Goal: Obtain resource: Download file/media

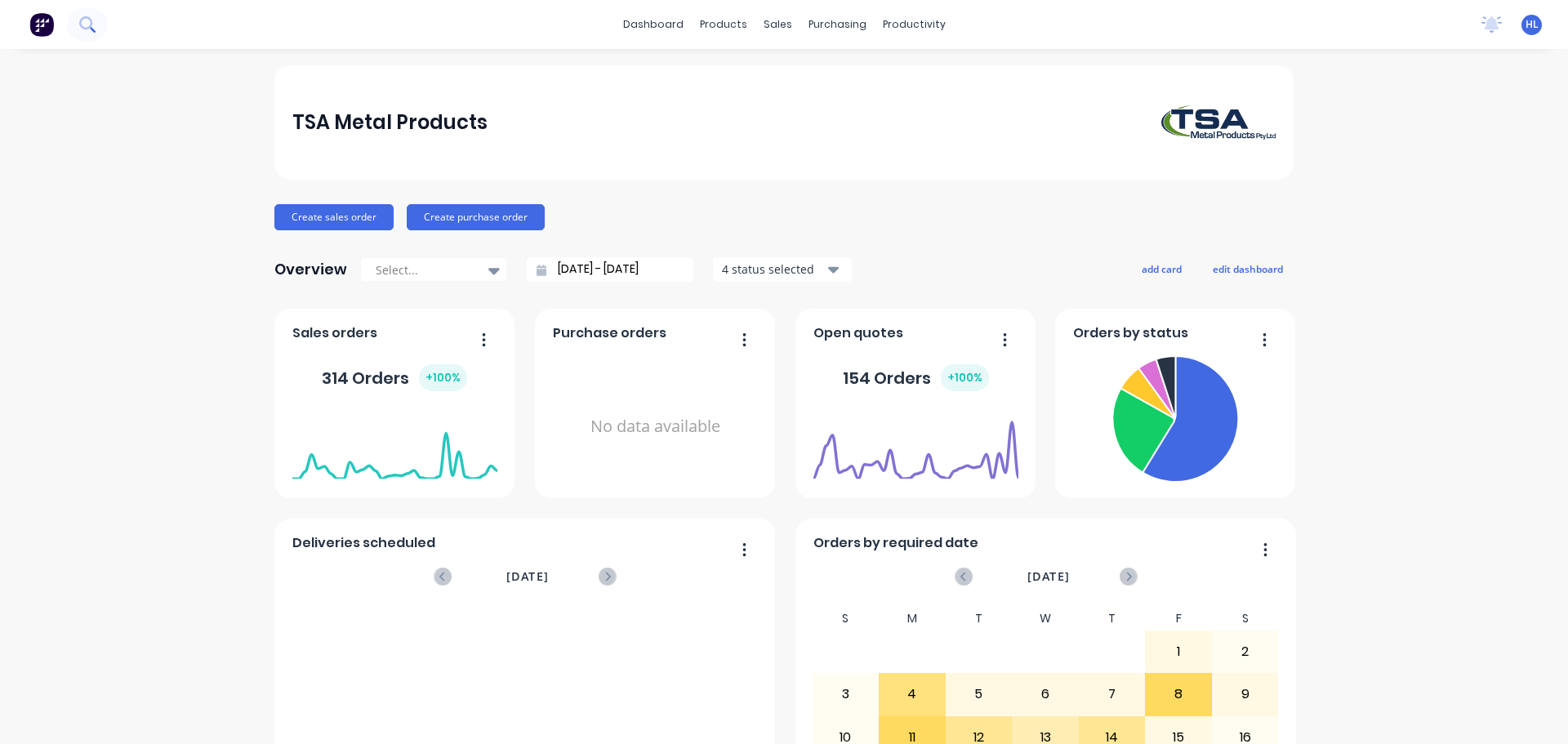
click at [74, 16] on button at bounding box center [87, 25] width 41 height 32
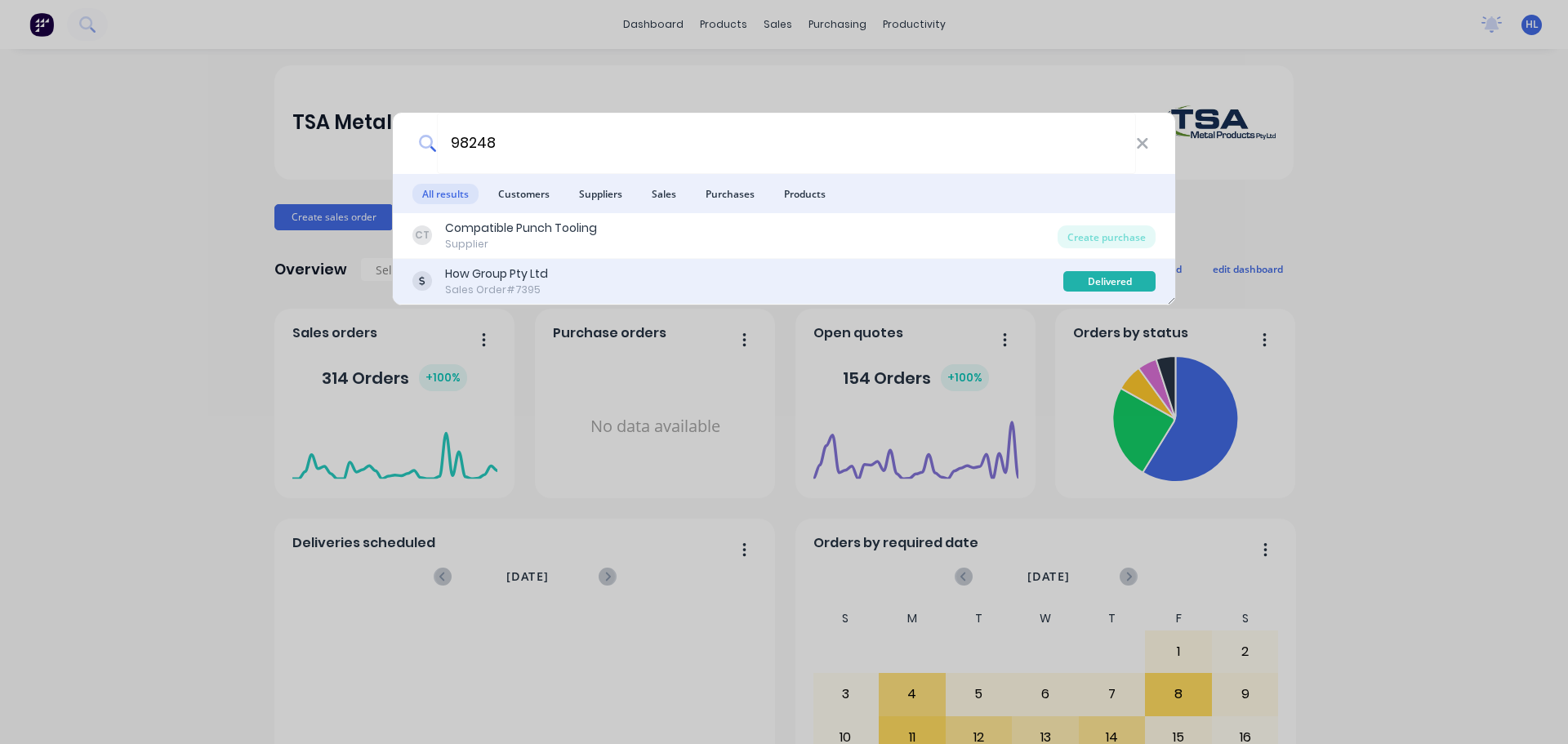
type input "98248"
click at [547, 276] on div "How Group Pty Ltd" at bounding box center [496, 274] width 103 height 17
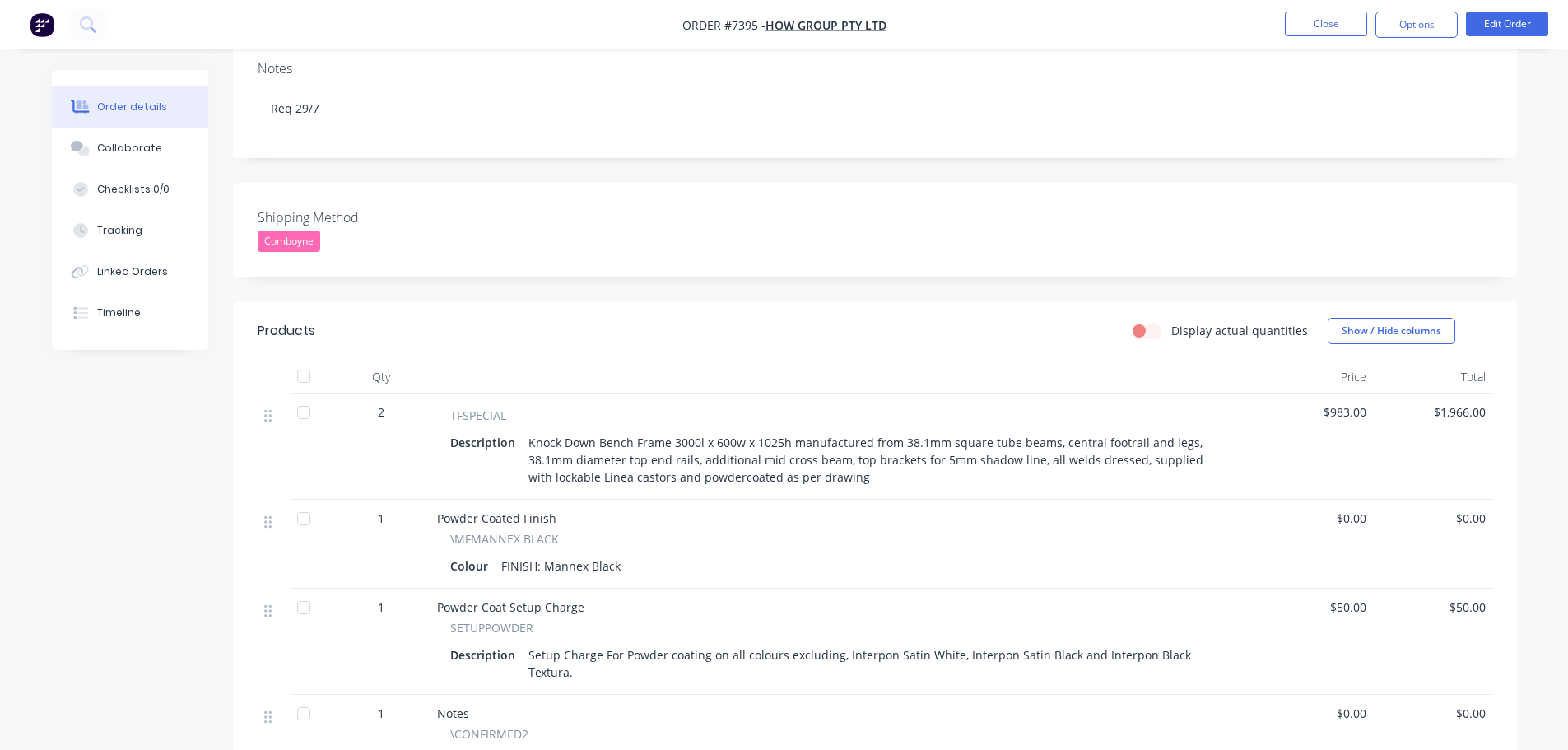
scroll to position [330, 0]
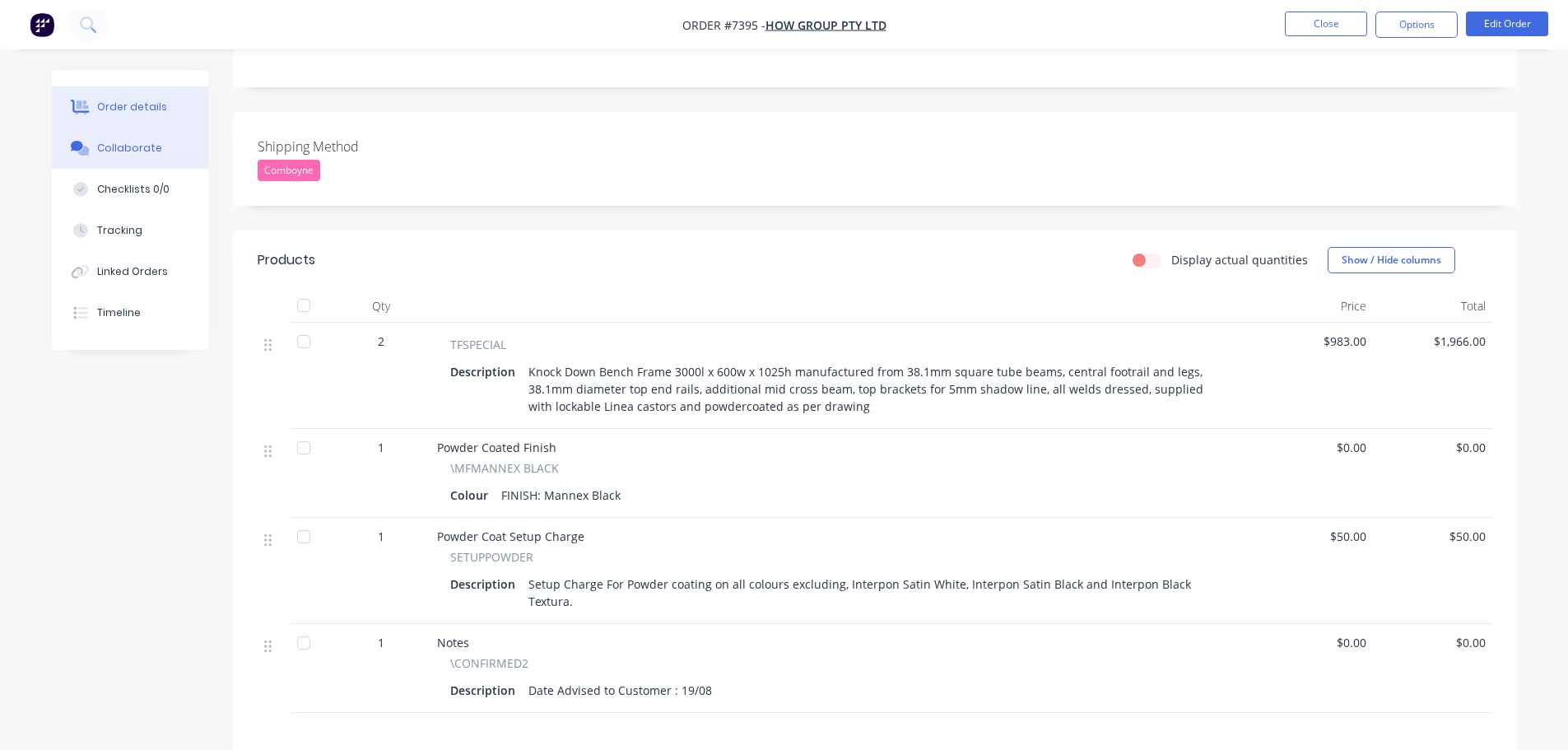
click at [115, 146] on div "Collaborate" at bounding box center [130, 148] width 65 height 15
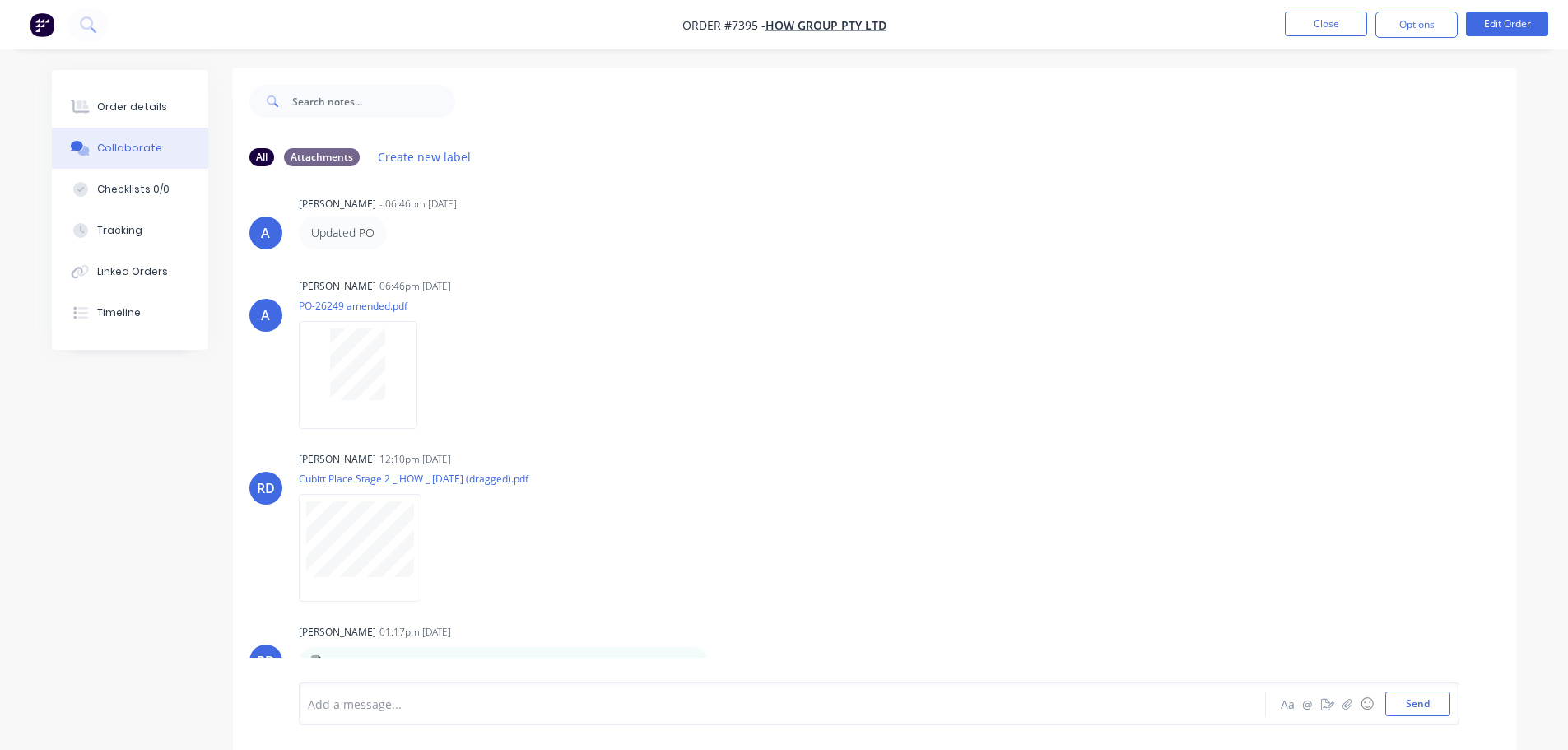
scroll to position [25, 0]
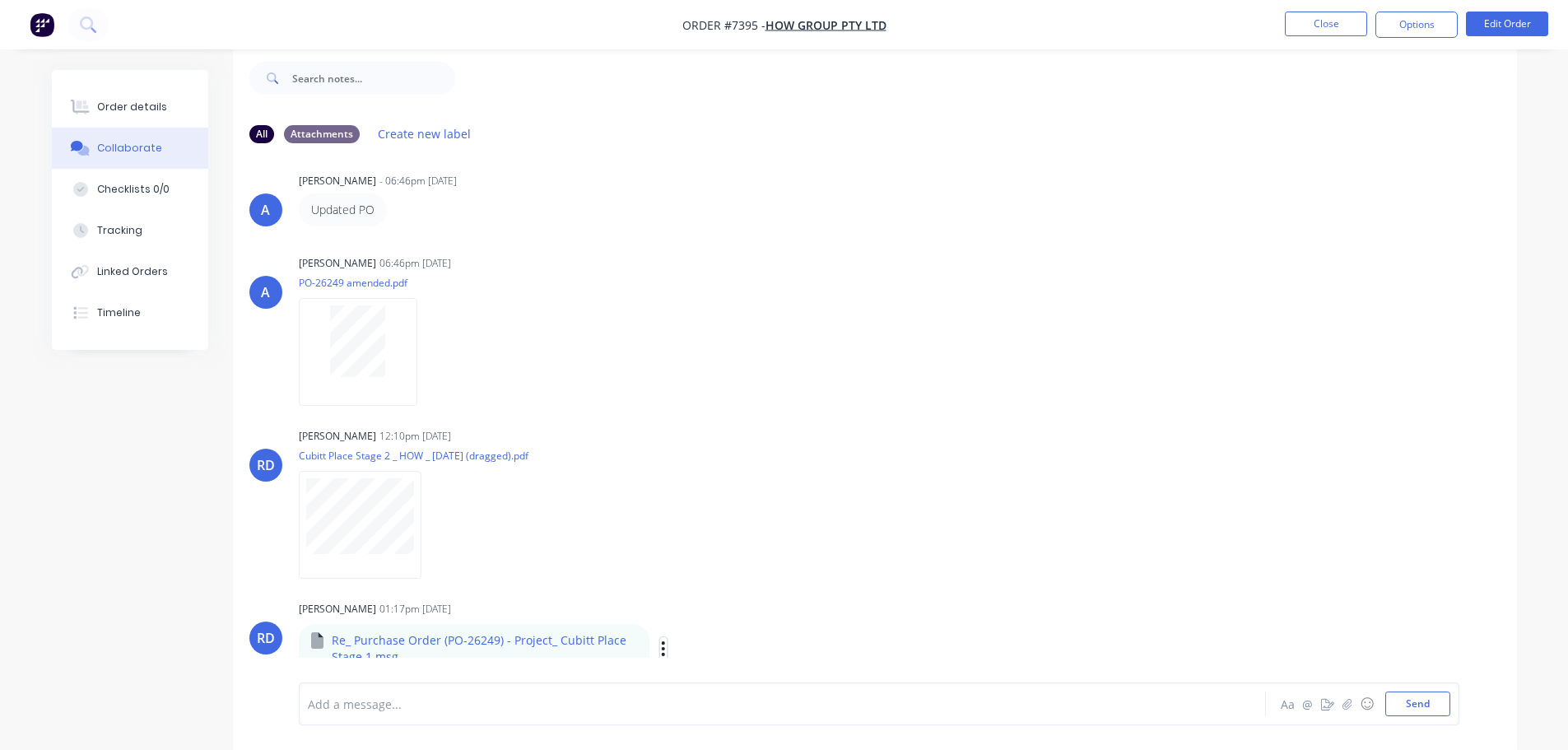
click at [662, 650] on icon "button" at bounding box center [663, 650] width 5 height 19
click at [704, 637] on button "Download" at bounding box center [772, 635] width 185 height 37
click at [1422, 274] on div "A Allisa 06:46pm 23/07/25 PO-26249 amended.pdf Labels Download" at bounding box center [875, 325] width 1283 height 148
click at [156, 106] on div "Order details" at bounding box center [132, 107] width 70 height 15
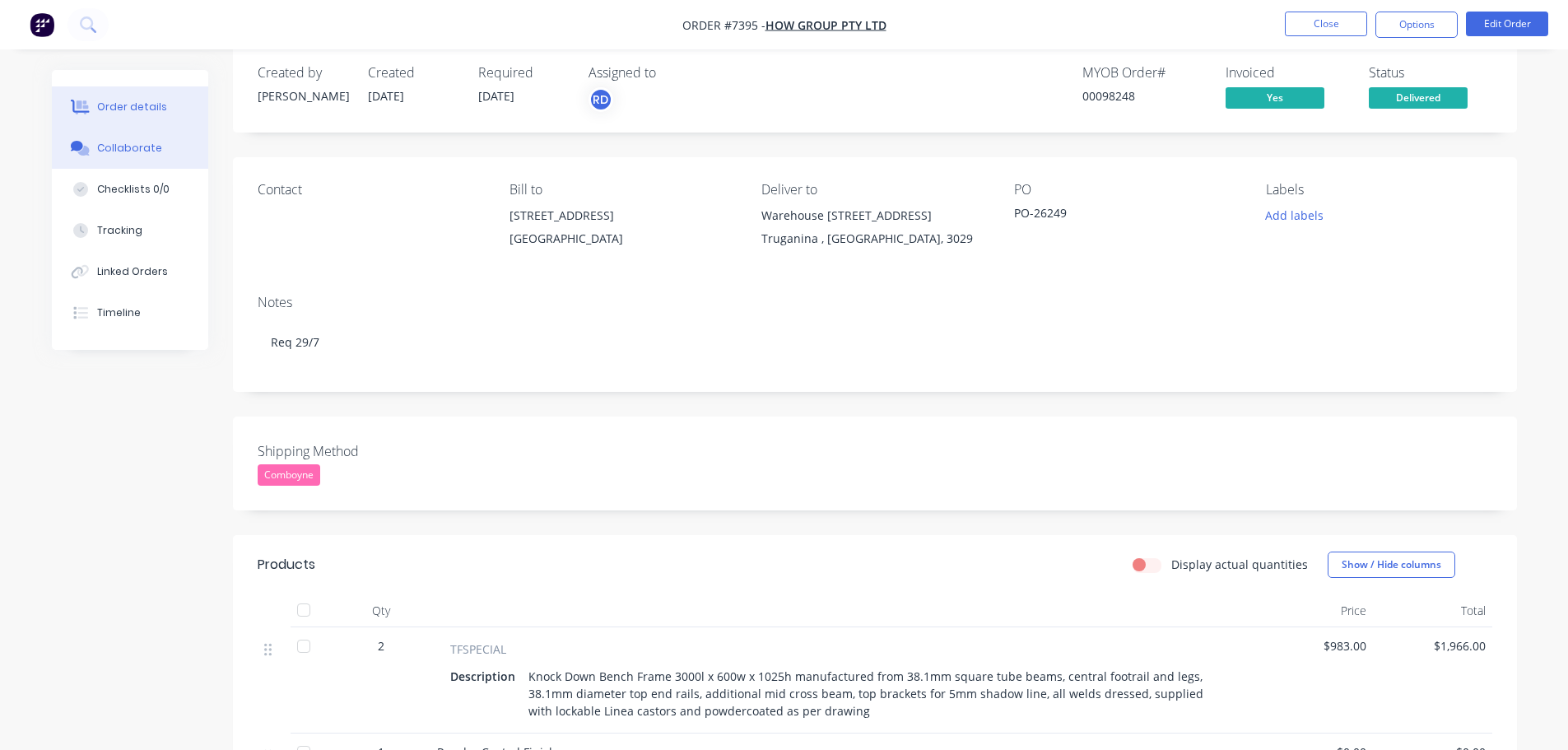
click at [138, 151] on div "Collaborate" at bounding box center [130, 148] width 65 height 15
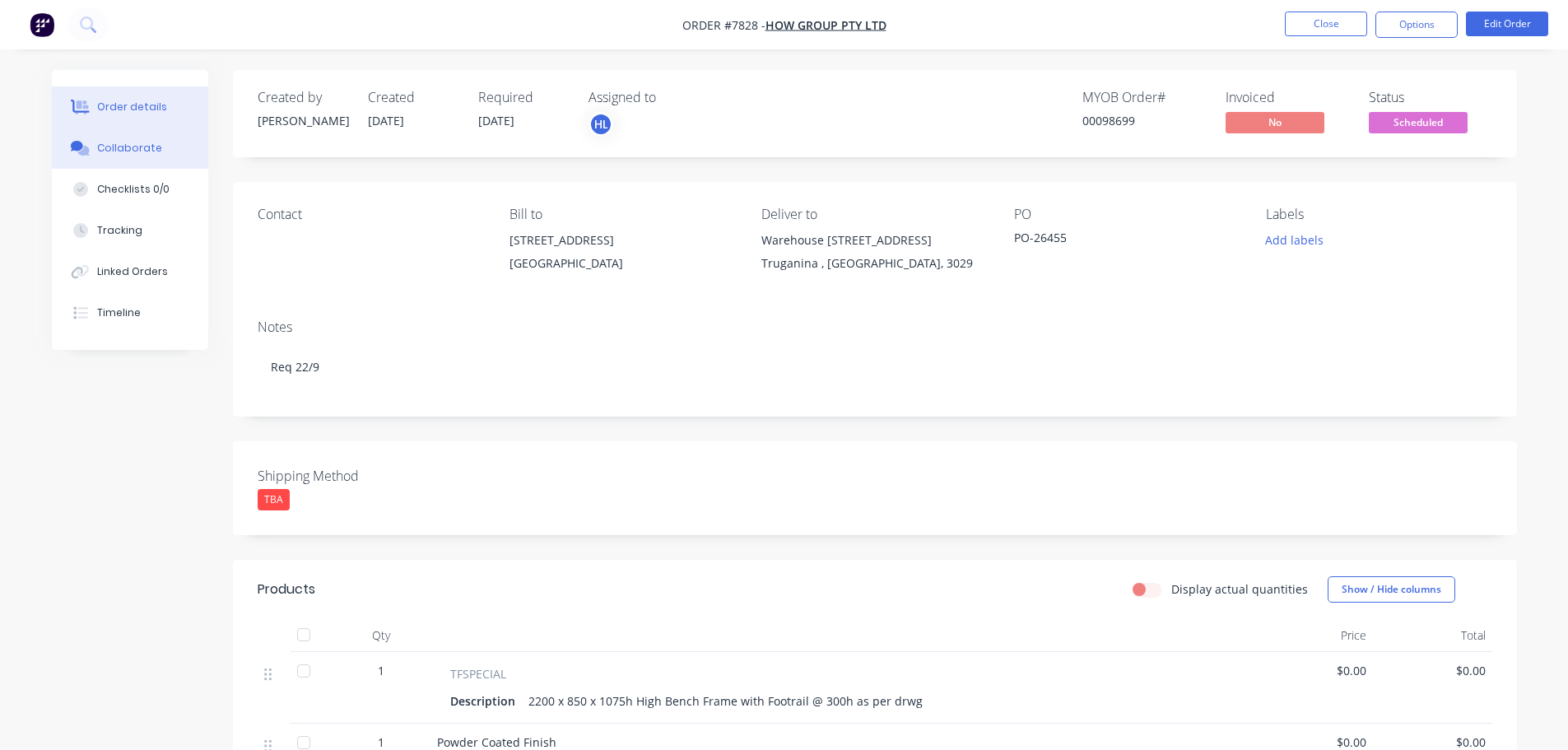
click at [156, 146] on div "Collaborate" at bounding box center [130, 148] width 65 height 15
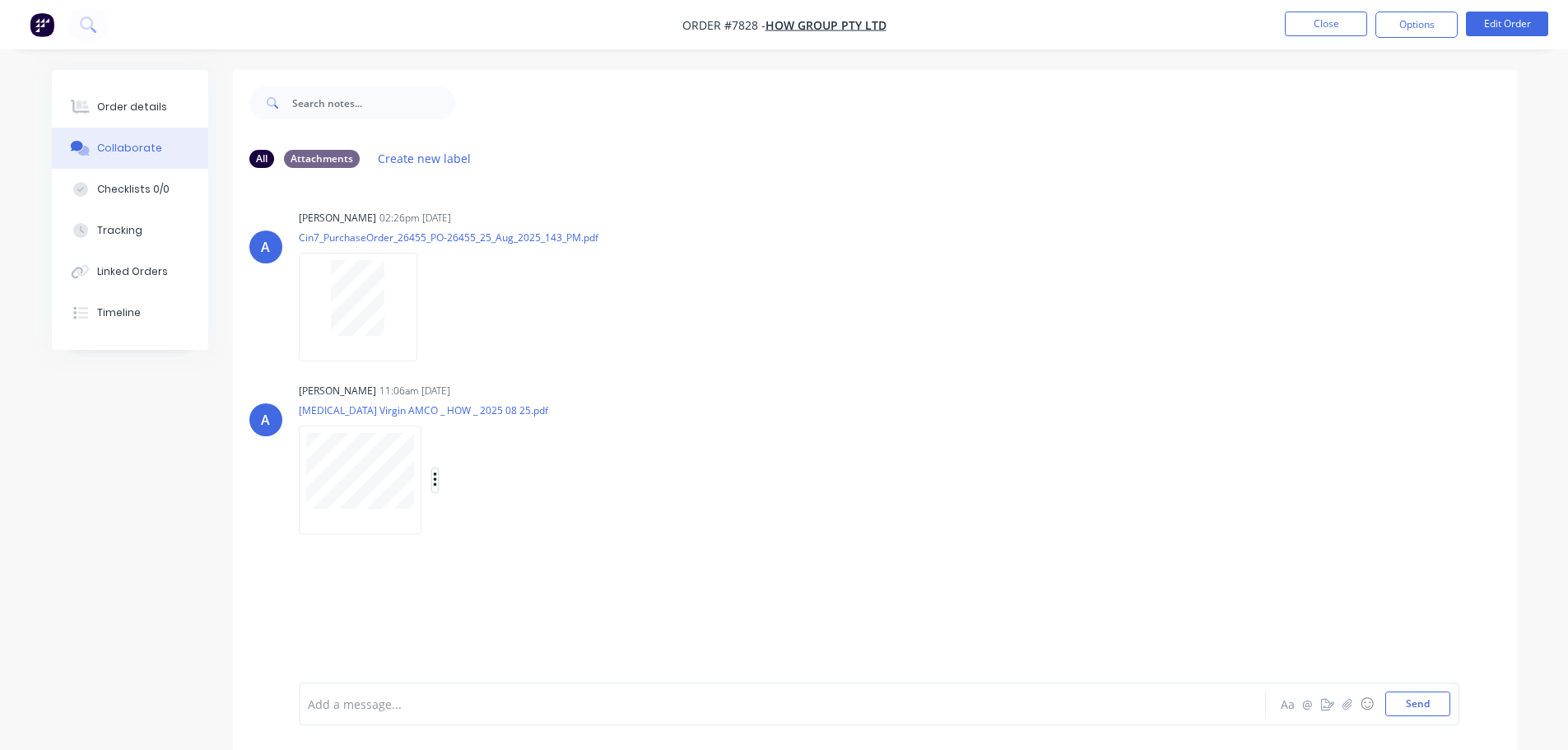
click at [436, 483] on icon "button" at bounding box center [434, 481] width 5 height 19
click at [512, 528] on button "Download" at bounding box center [542, 524] width 185 height 37
click at [146, 113] on div "Order details" at bounding box center [132, 107] width 70 height 15
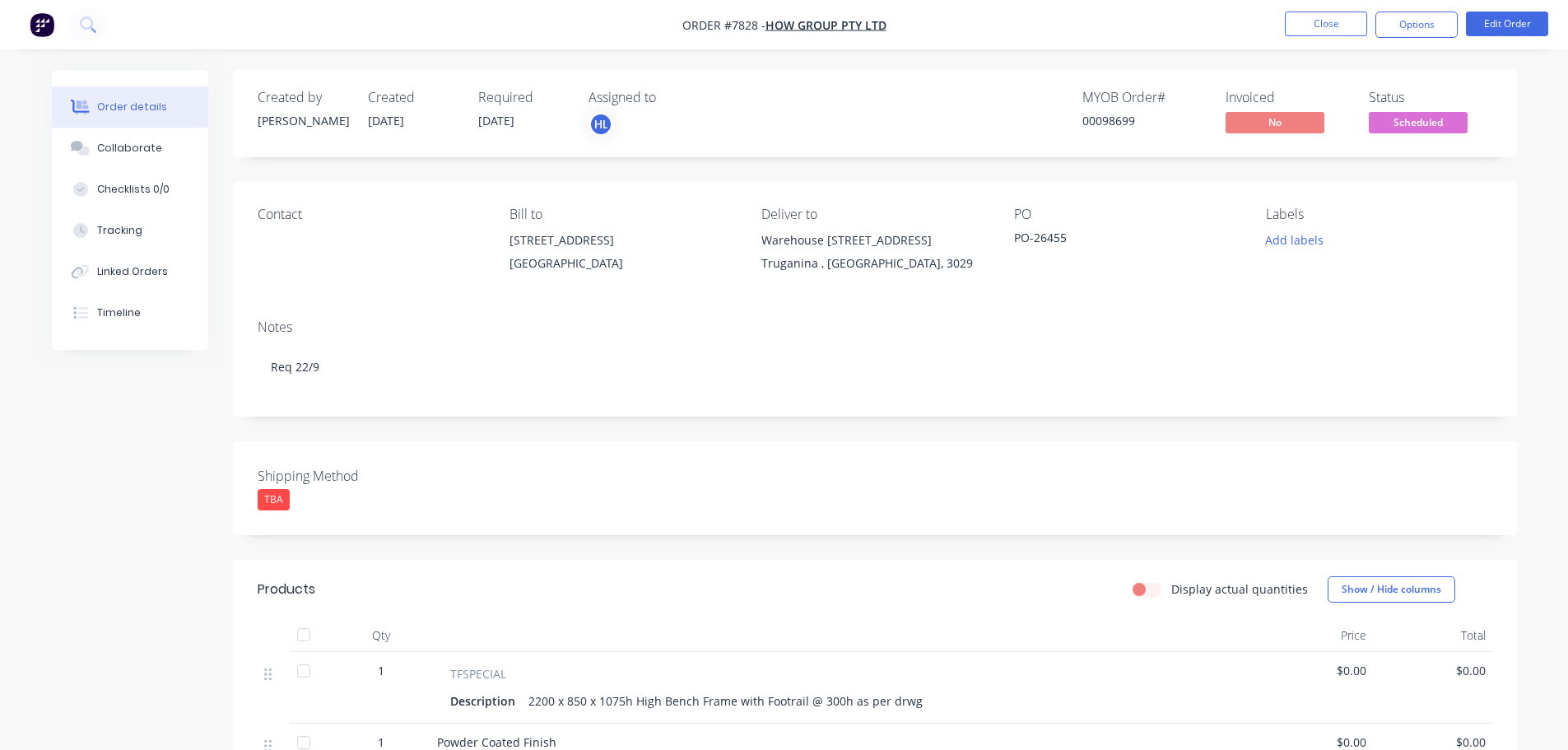
click at [38, 22] on img "button" at bounding box center [42, 25] width 25 height 25
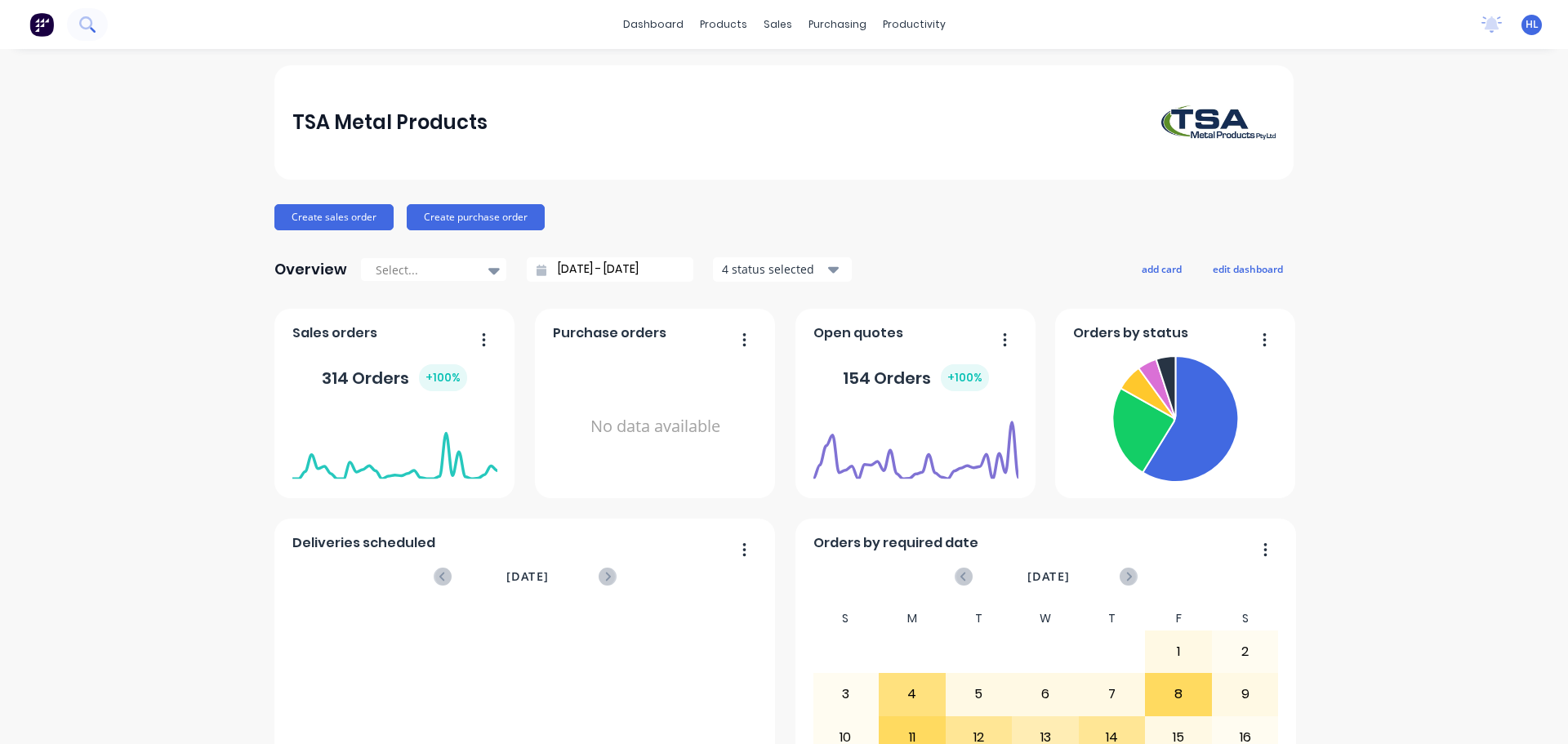
click at [76, 26] on button at bounding box center [87, 25] width 41 height 32
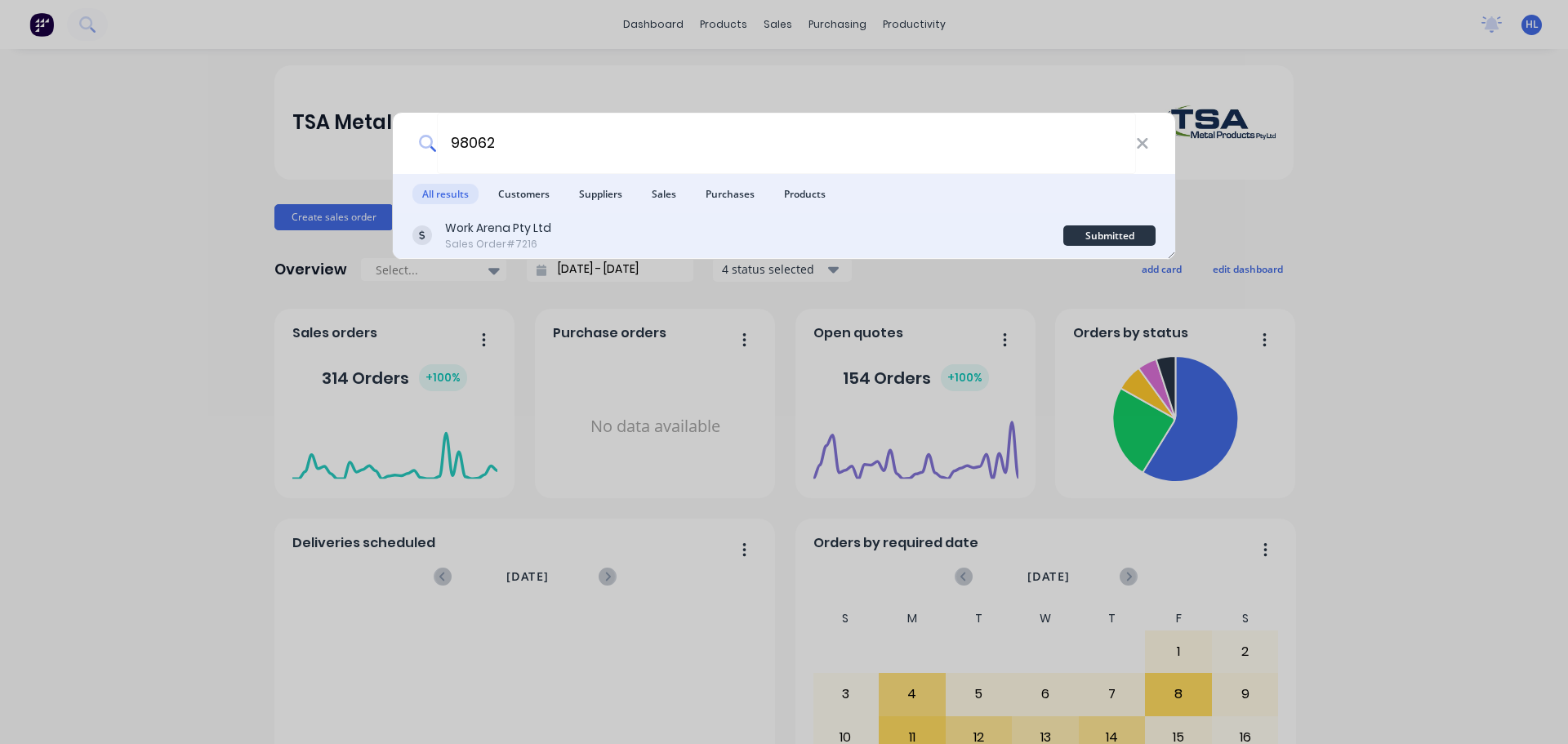
type input "98062"
click at [485, 240] on div "Sales Order #7216" at bounding box center [498, 245] width 106 height 15
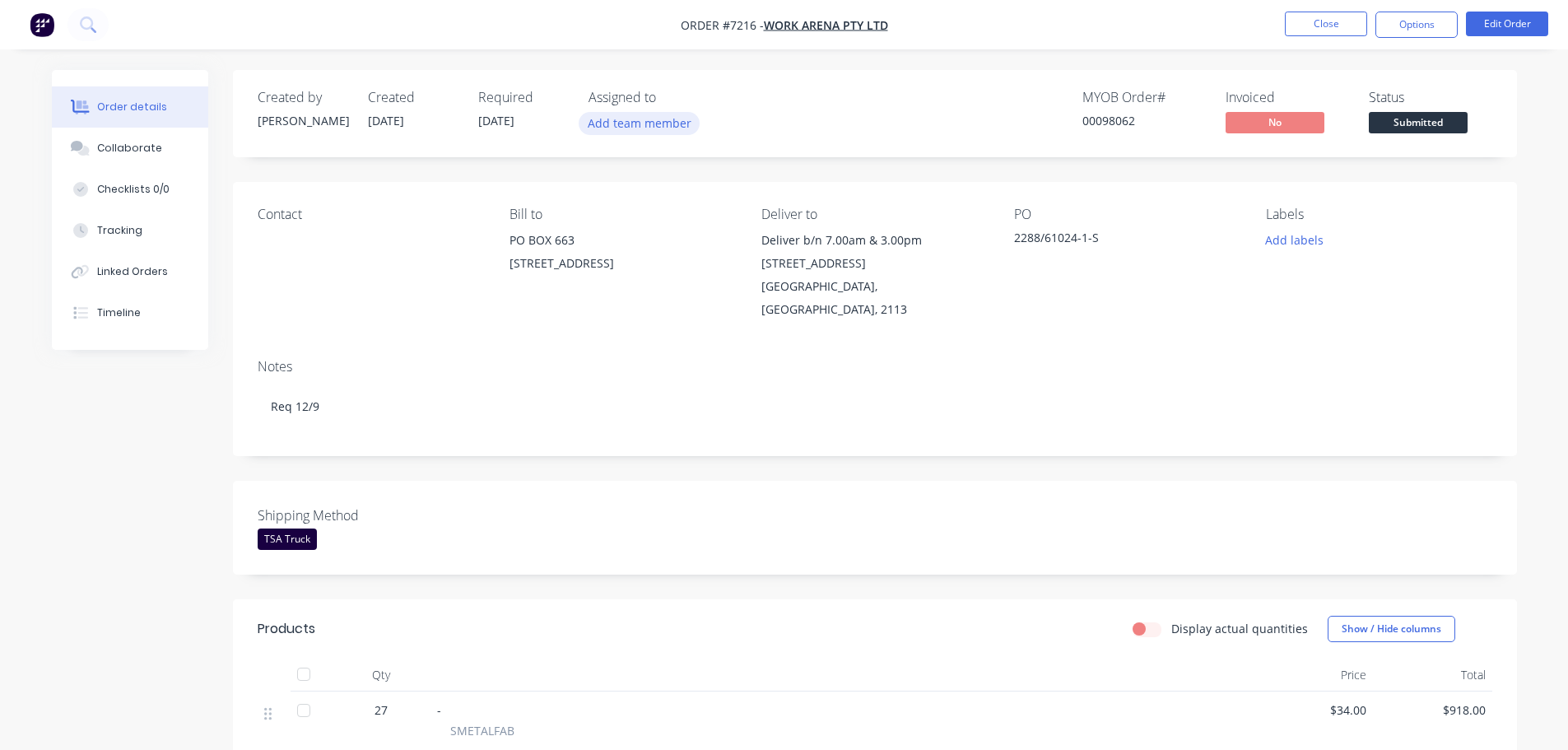
click at [619, 117] on button "Add team member" at bounding box center [639, 122] width 121 height 22
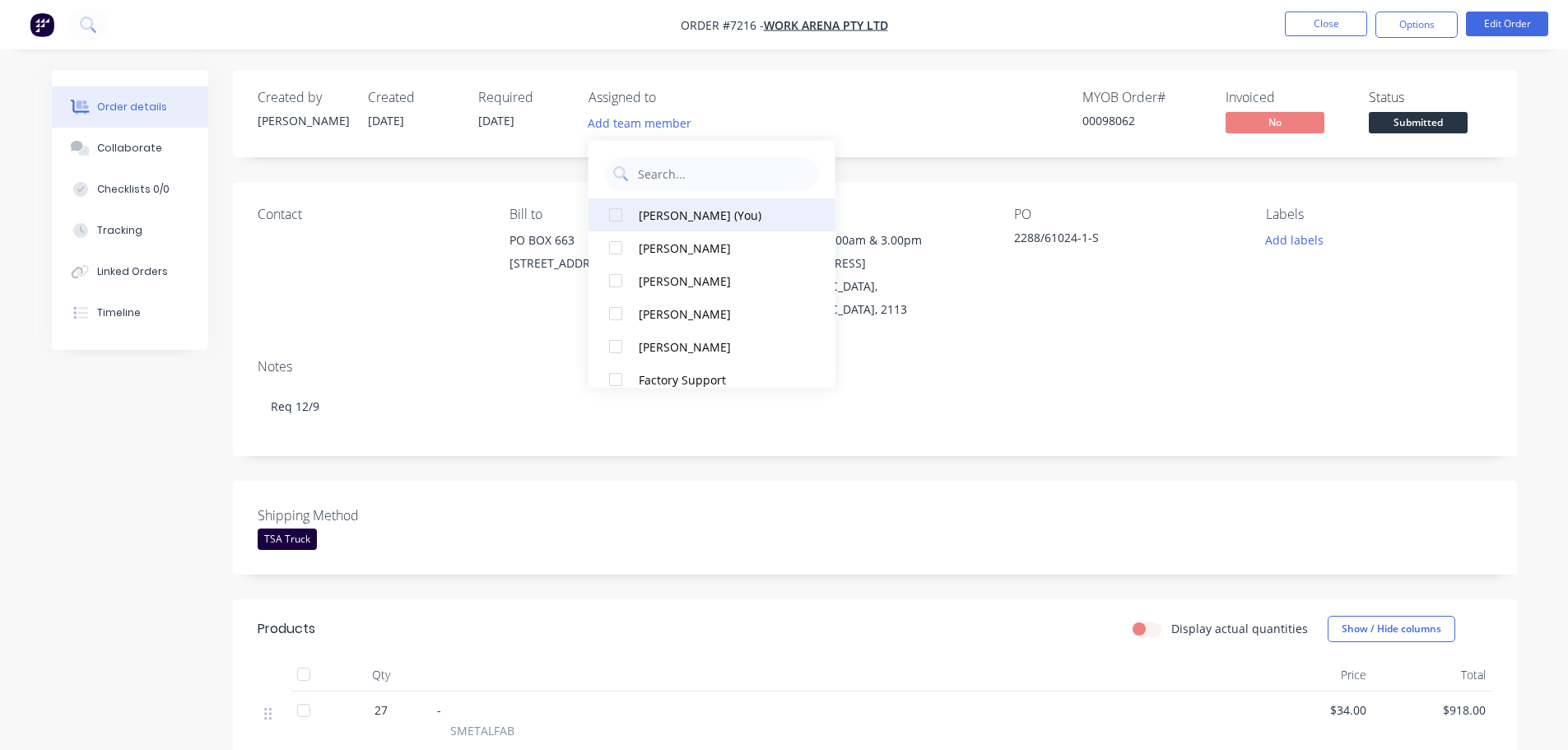
click at [614, 214] on div at bounding box center [615, 215] width 32 height 32
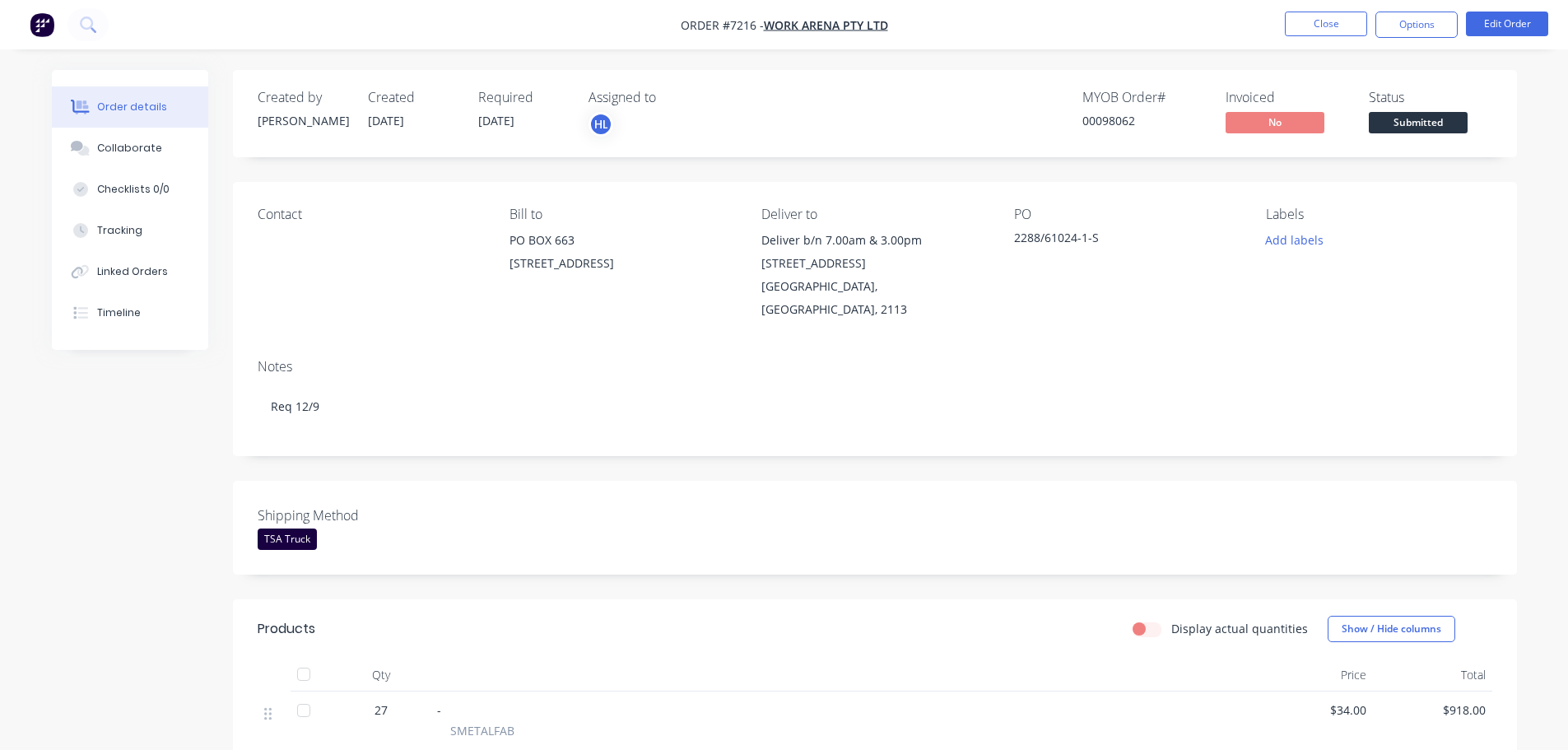
click at [122, 439] on div "Created by [PERSON_NAME] Created [DATE] Required [DATE] Assigned to HL MYOB Ord…" at bounding box center [784, 722] width 1465 height 1305
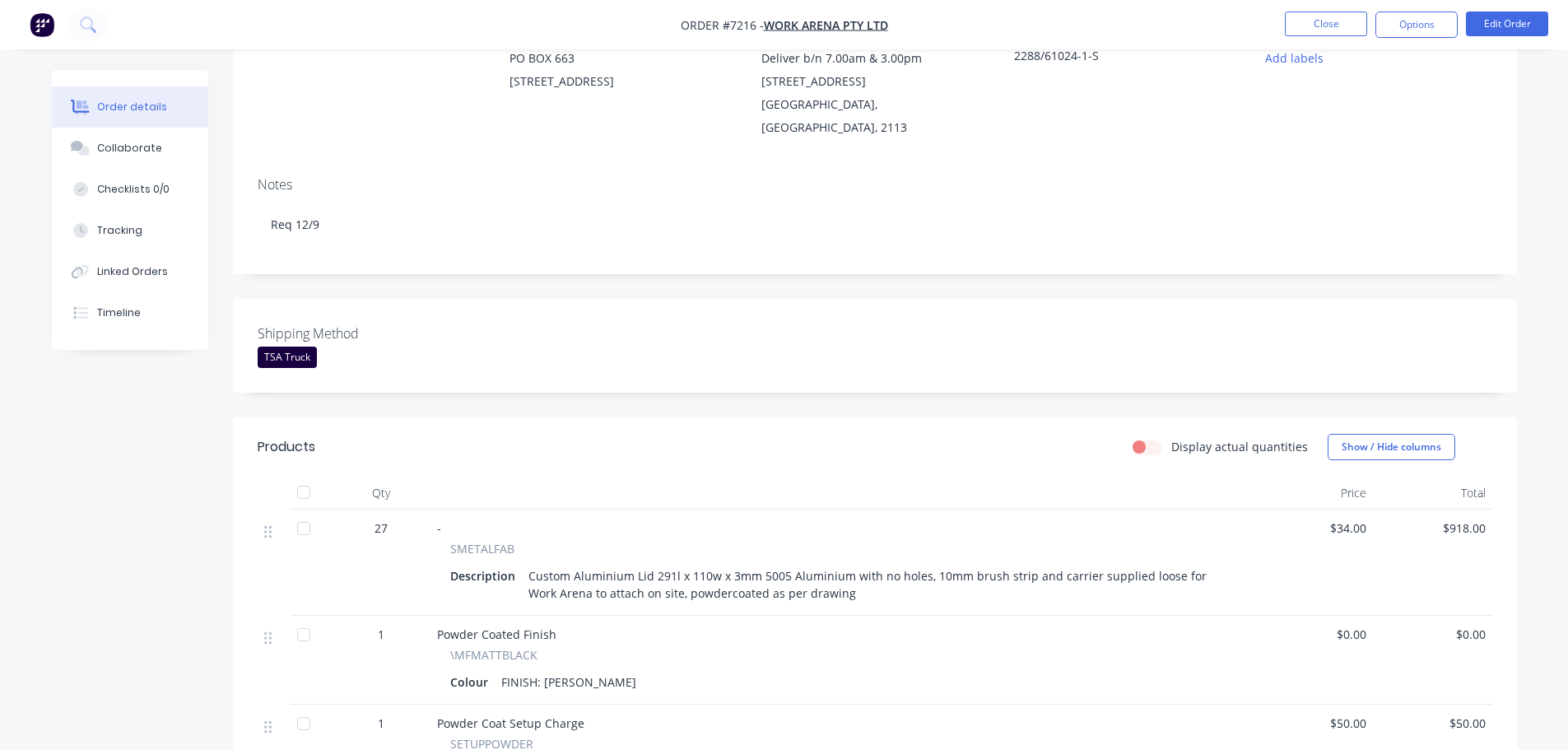
scroll to position [164, 0]
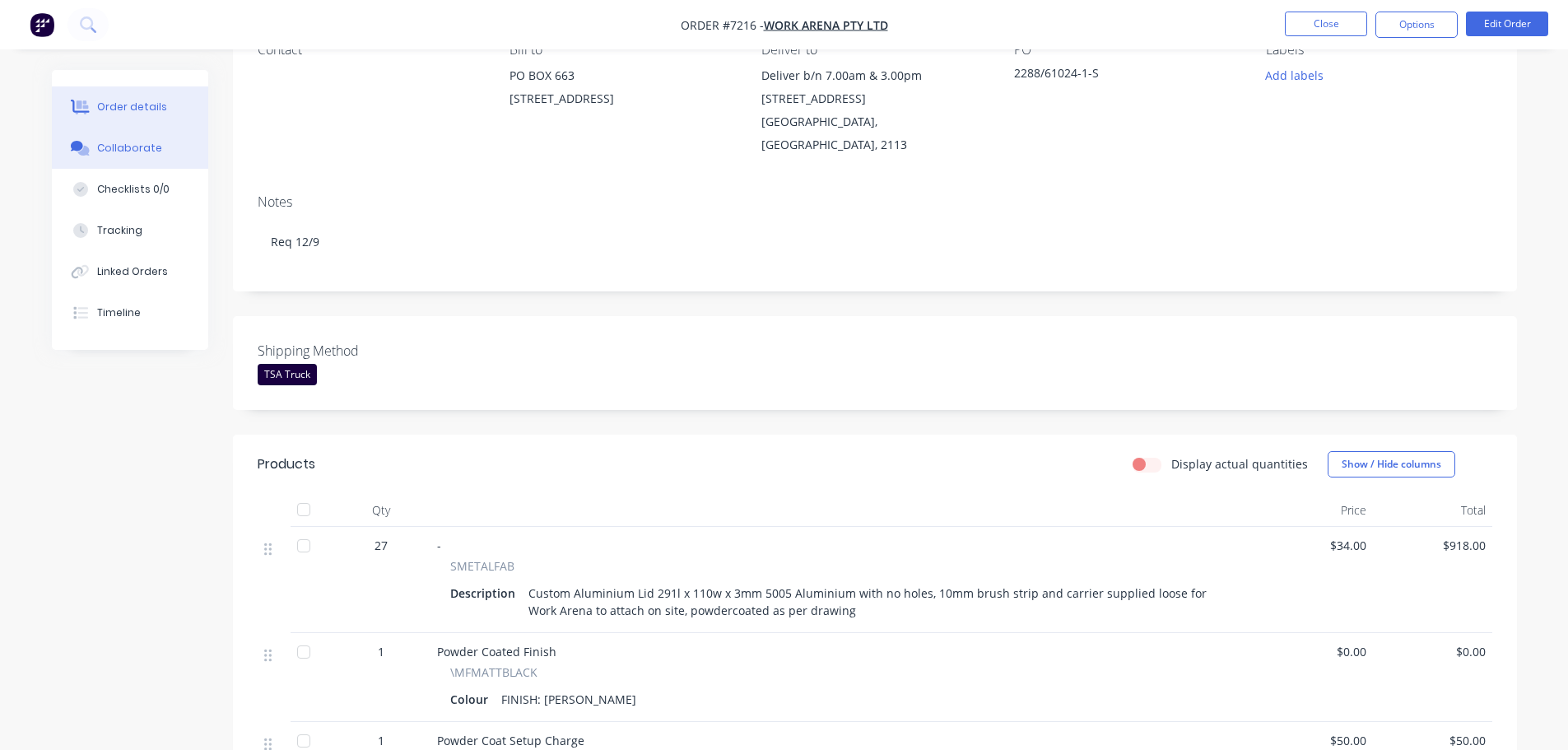
click at [128, 147] on div "Collaborate" at bounding box center [130, 148] width 65 height 15
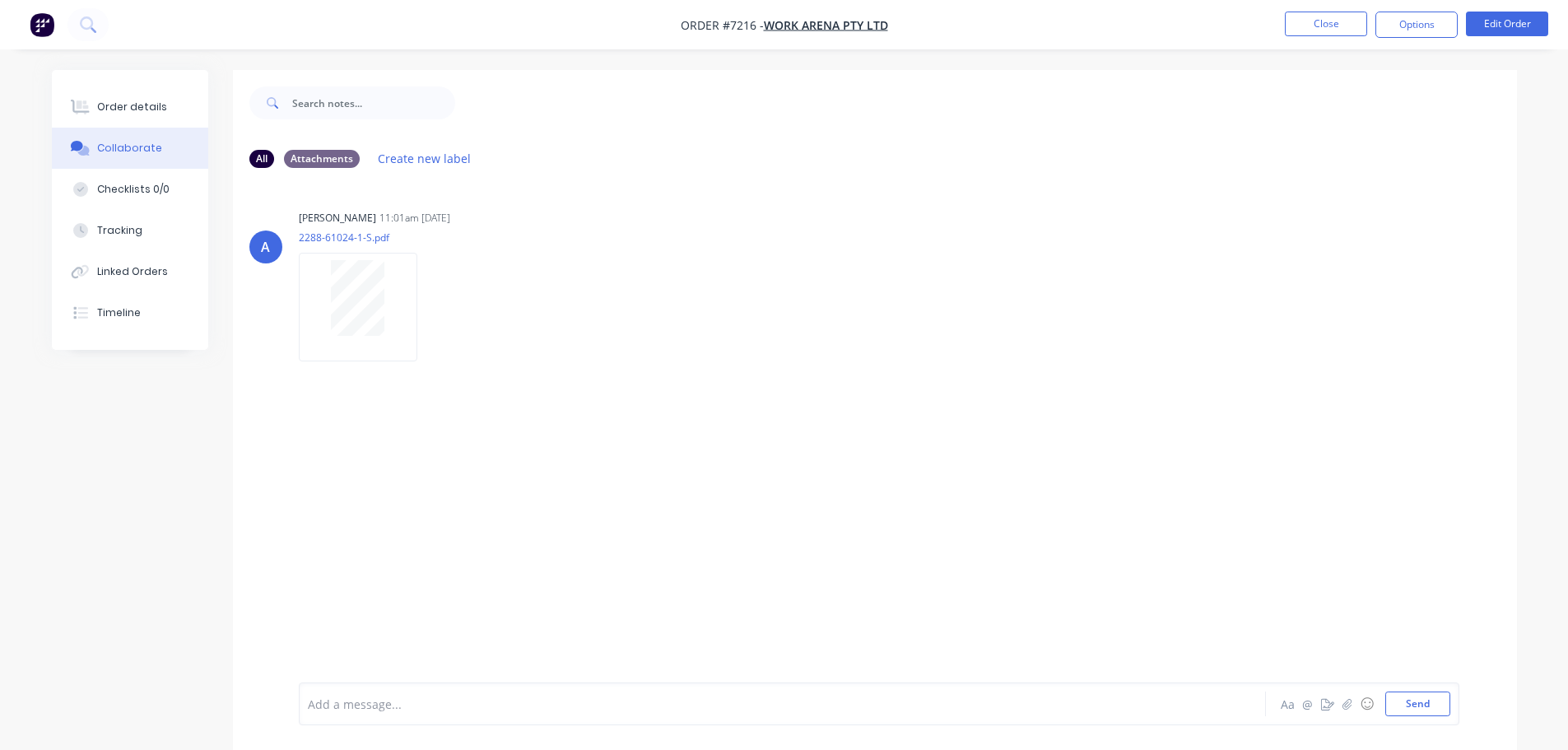
click at [1391, 391] on div "A [PERSON_NAME] 11:01am [DATE] 2288-61024-1-S.pdf Labels Download" at bounding box center [875, 432] width 1283 height 502
click at [164, 110] on button "Order details" at bounding box center [130, 106] width 157 height 41
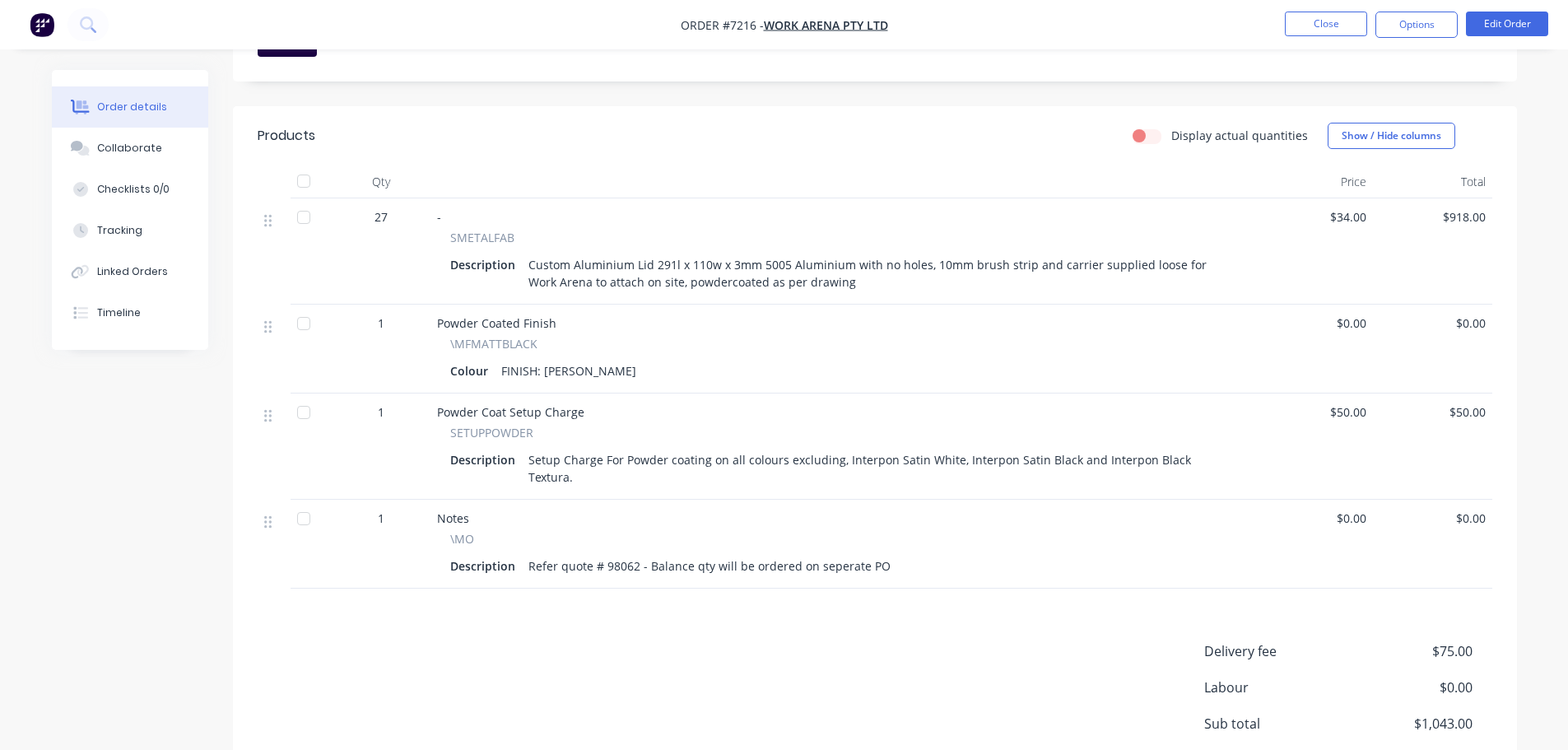
scroll to position [494, 0]
